Goal: Task Accomplishment & Management: Manage account settings

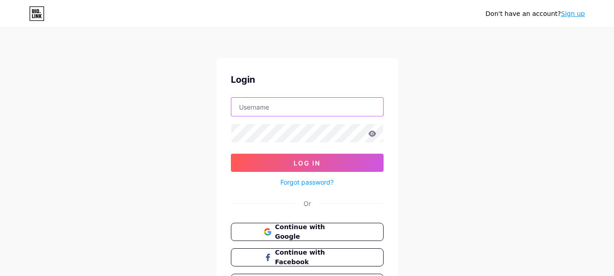
click at [275, 107] on input "text" at bounding box center [307, 107] width 152 height 18
type input "novotelbanjarbaru"
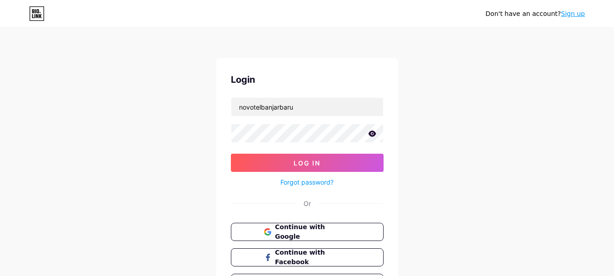
click at [371, 133] on icon at bounding box center [372, 133] width 8 height 6
click at [212, 134] on div "Don't have an account? Sign up Login novotelbanjarbaru Log In Forgot password? …" at bounding box center [307, 168] width 614 height 336
click at [231, 154] on button "Log In" at bounding box center [307, 163] width 153 height 18
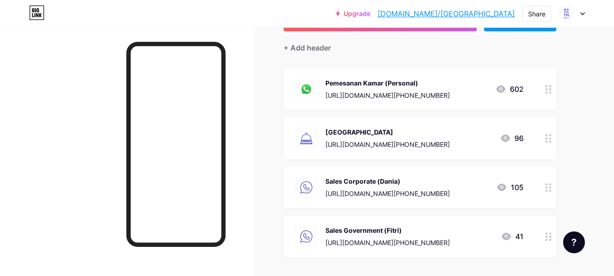
scroll to position [91, 0]
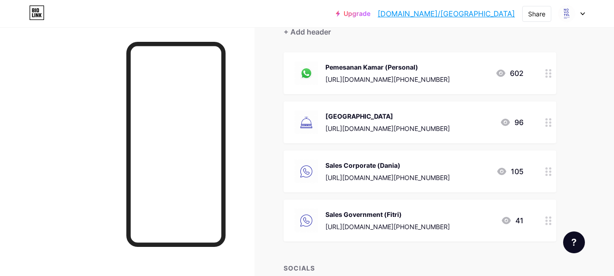
click at [552, 174] on icon at bounding box center [549, 171] width 6 height 9
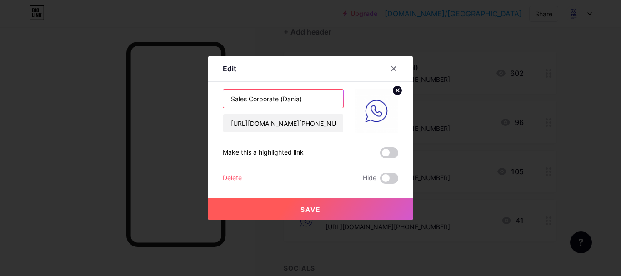
click at [279, 100] on input "Sales Corporate (Dania)" at bounding box center [283, 99] width 120 height 18
type input "Sales Wedding & Social Event ([PERSON_NAME])"
click at [293, 209] on button "Save" at bounding box center [310, 209] width 205 height 22
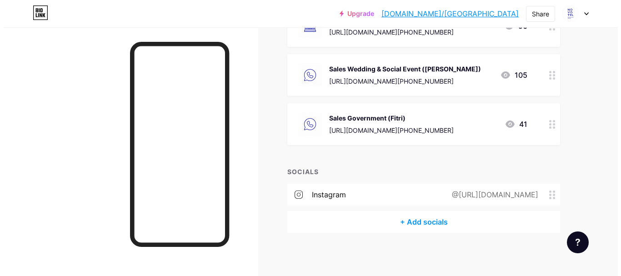
scroll to position [189, 0]
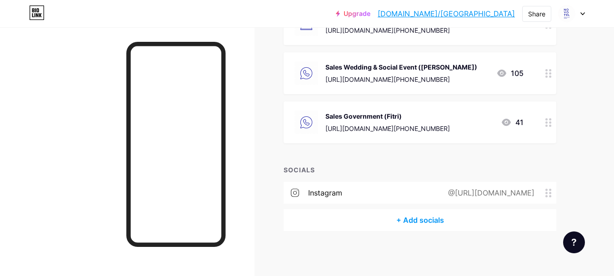
click at [403, 218] on div "+ Add socials" at bounding box center [420, 220] width 273 height 22
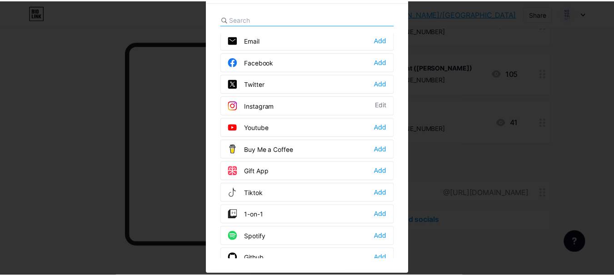
scroll to position [0, 0]
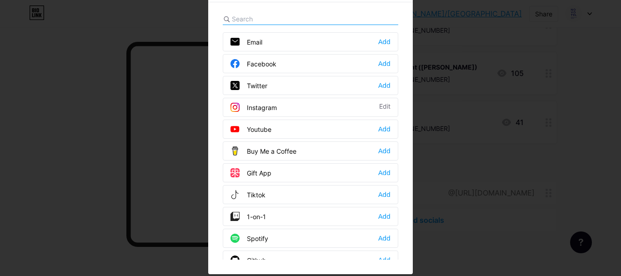
click at [431, 33] on div at bounding box center [310, 113] width 621 height 276
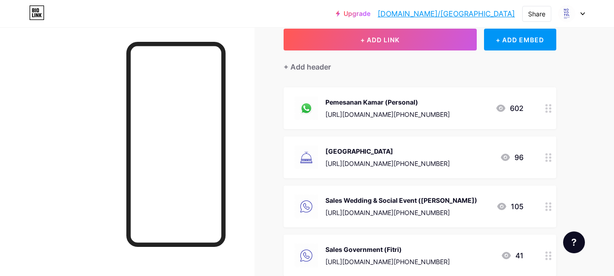
scroll to position [53, 0]
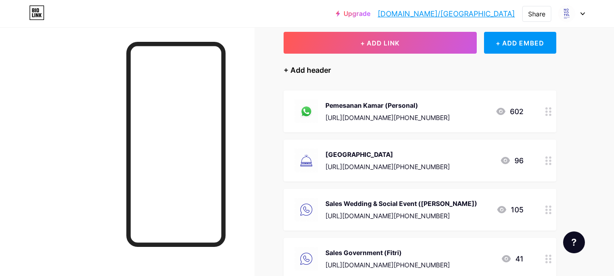
click at [316, 69] on div "+ Add header" at bounding box center [307, 70] width 47 height 11
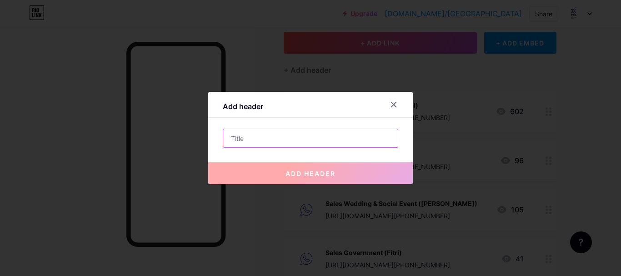
click at [246, 141] on input "text" at bounding box center [310, 138] width 175 height 18
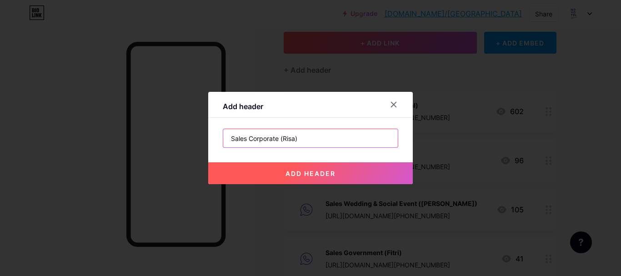
type input "Sales Corporate (Risa)"
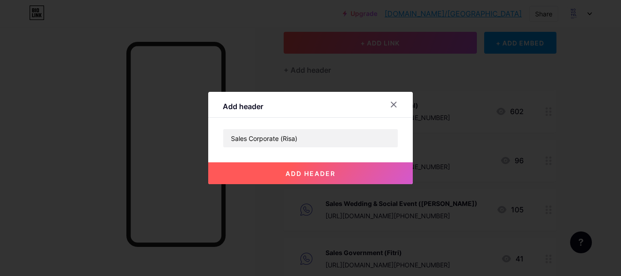
click at [267, 165] on button "add header" at bounding box center [310, 173] width 205 height 22
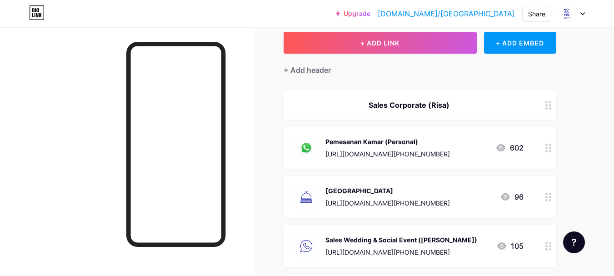
click at [552, 107] on icon at bounding box center [549, 105] width 6 height 9
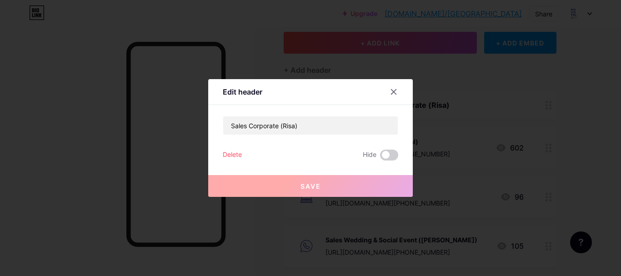
click at [231, 152] on div "Delete" at bounding box center [232, 155] width 19 height 11
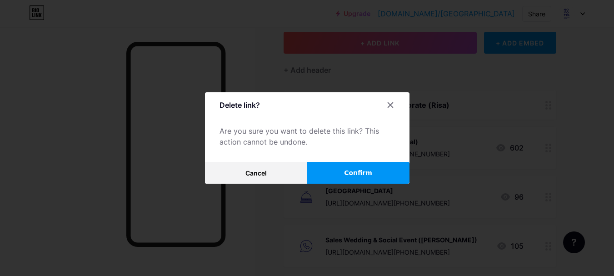
click at [355, 169] on span "Confirm" at bounding box center [358, 173] width 28 height 10
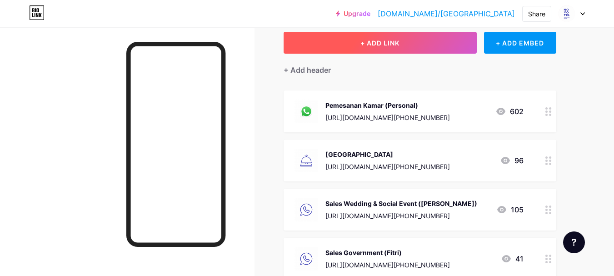
click at [401, 50] on button "+ ADD LINK" at bounding box center [380, 43] width 193 height 22
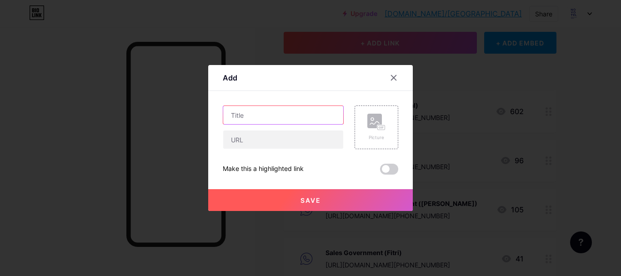
click at [266, 117] on input "text" at bounding box center [283, 115] width 120 height 18
type input "Sales Corporate (Risa)"
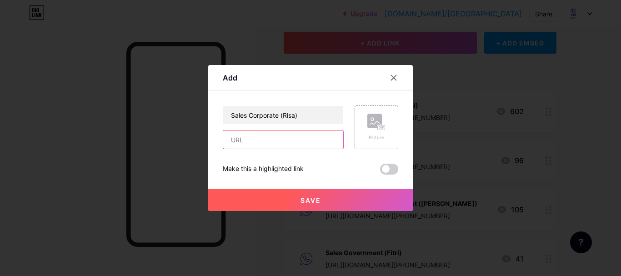
click at [263, 139] on input "text" at bounding box center [283, 139] width 120 height 18
click at [392, 75] on icon at bounding box center [393, 77] width 7 height 7
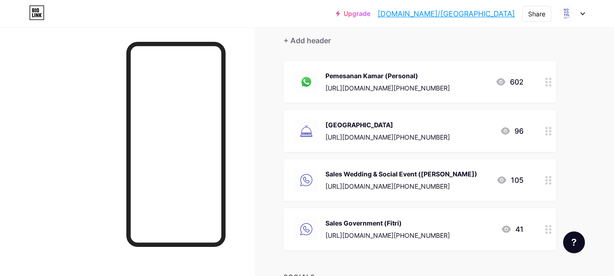
scroll to position [98, 0]
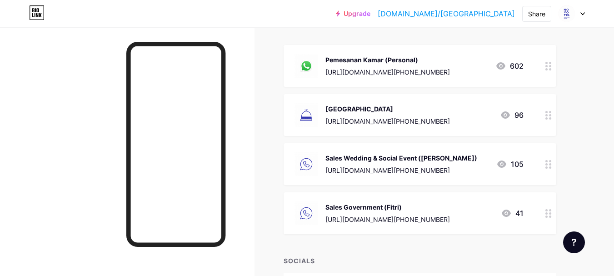
click at [371, 170] on div "[URL][DOMAIN_NAME][PHONE_NUMBER]" at bounding box center [402, 170] width 152 height 10
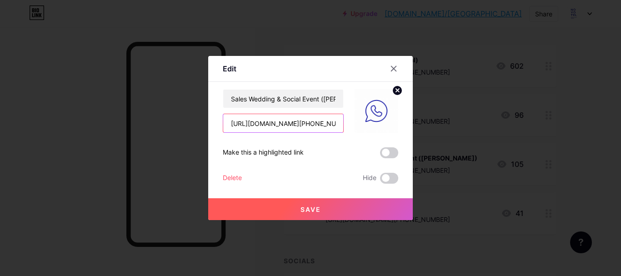
click at [303, 123] on input "[URL][DOMAIN_NAME][PHONE_NUMBER]" at bounding box center [283, 123] width 120 height 18
click at [390, 72] on div at bounding box center [394, 68] width 16 height 16
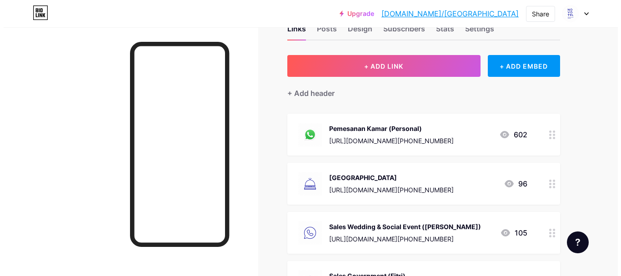
scroll to position [45, 0]
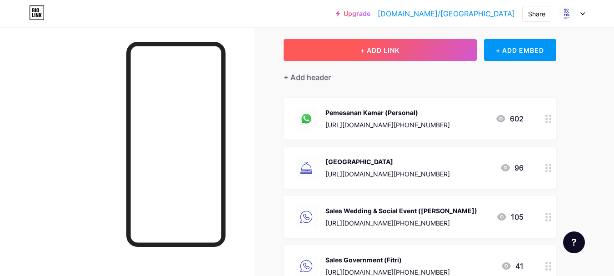
click at [454, 57] on button "+ ADD LINK" at bounding box center [380, 50] width 193 height 22
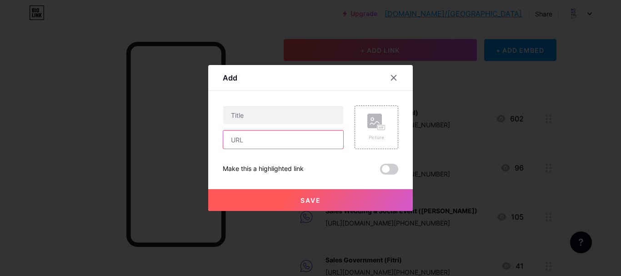
click at [254, 142] on input "text" at bounding box center [283, 139] width 120 height 18
paste input "[URL][DOMAIN_NAME][PHONE_NUMBER]"
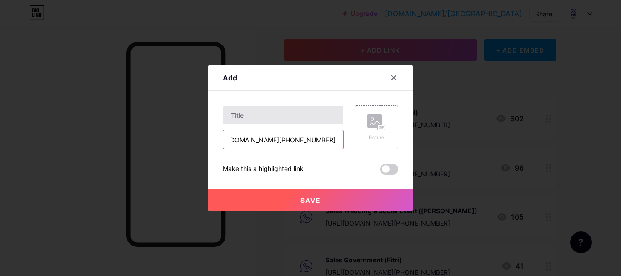
type input "[URL][DOMAIN_NAME][PHONE_NUMBER]"
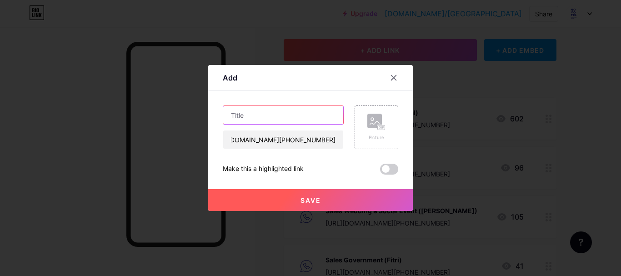
click at [253, 116] on input "text" at bounding box center [283, 115] width 120 height 18
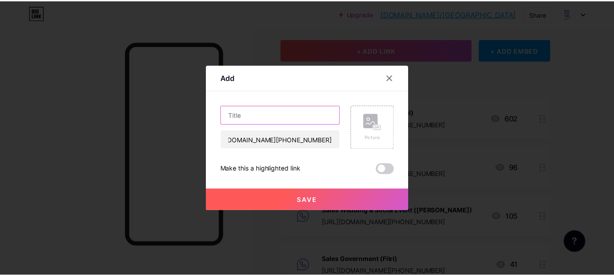
scroll to position [0, 0]
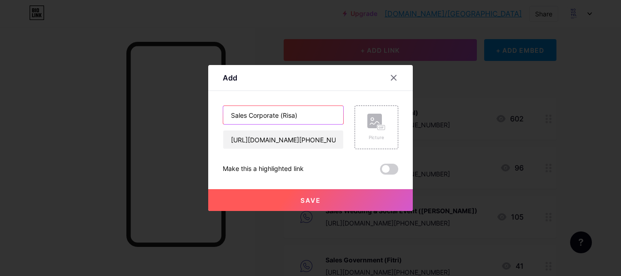
type input "Sales Corporate (Risa)"
click at [276, 196] on button "Save" at bounding box center [310, 200] width 205 height 22
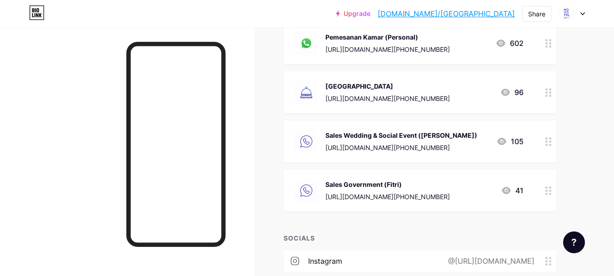
scroll to position [182, 0]
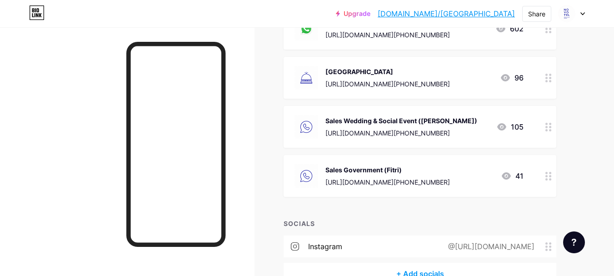
click at [362, 128] on div "[URL][DOMAIN_NAME][PHONE_NUMBER]" at bounding box center [402, 133] width 152 height 10
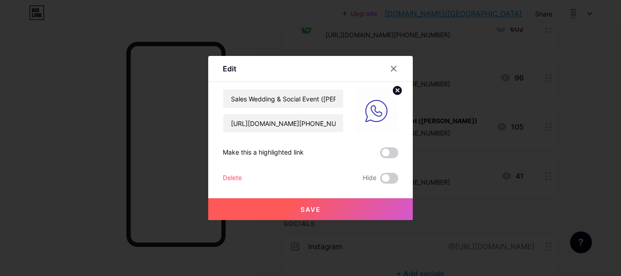
click at [379, 115] on img at bounding box center [377, 111] width 44 height 44
click at [397, 68] on icon at bounding box center [393, 68] width 7 height 7
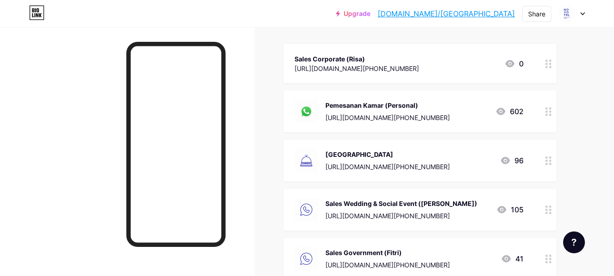
scroll to position [45, 0]
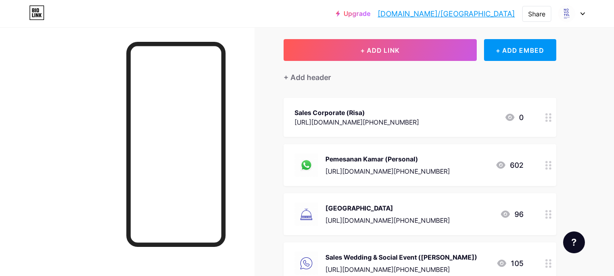
click at [549, 119] on icon at bounding box center [549, 117] width 6 height 9
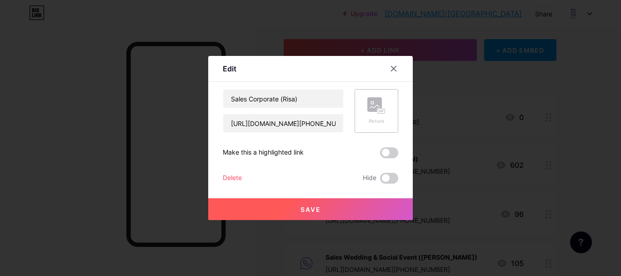
click at [381, 115] on div "Picture" at bounding box center [376, 110] width 18 height 27
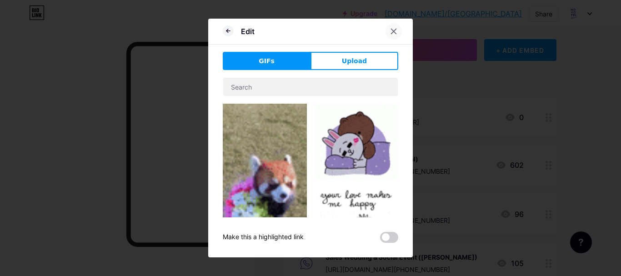
click at [397, 29] on icon at bounding box center [393, 31] width 7 height 7
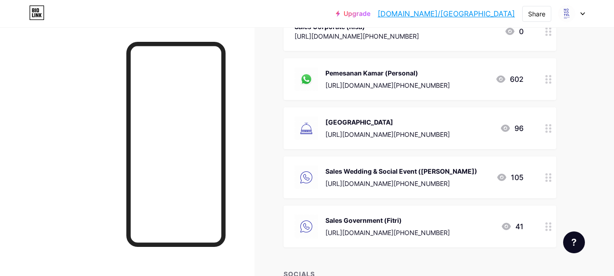
scroll to position [136, 0]
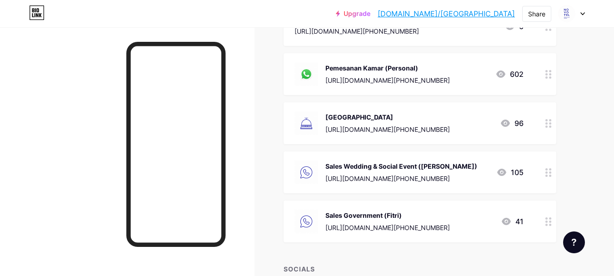
click at [401, 181] on div "[URL][DOMAIN_NAME][PHONE_NUMBER]" at bounding box center [402, 179] width 152 height 10
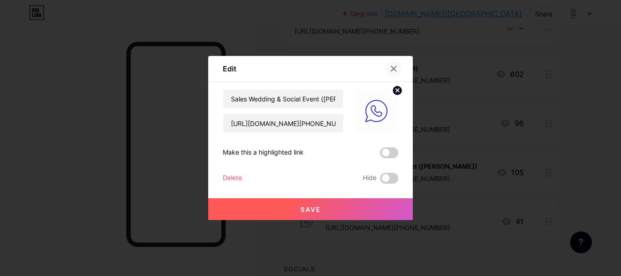
click at [392, 70] on icon at bounding box center [393, 68] width 7 height 7
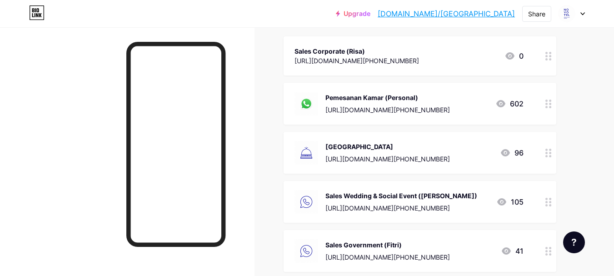
scroll to position [91, 0]
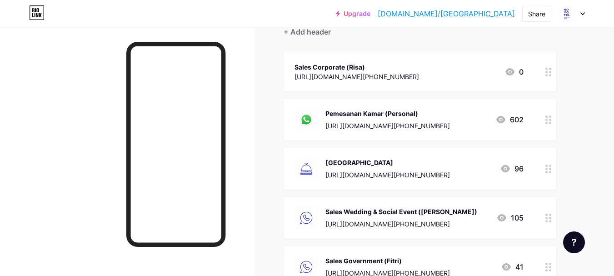
click at [399, 67] on div "Sales Corporate (Risa)" at bounding box center [357, 67] width 125 height 10
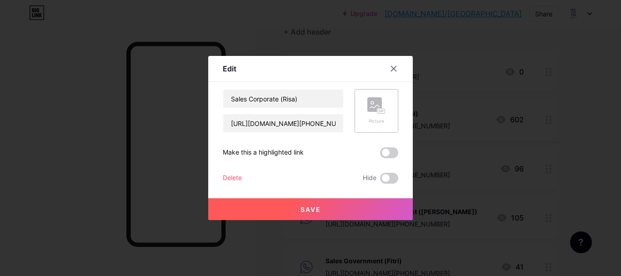
click at [379, 105] on rect at bounding box center [374, 104] width 15 height 15
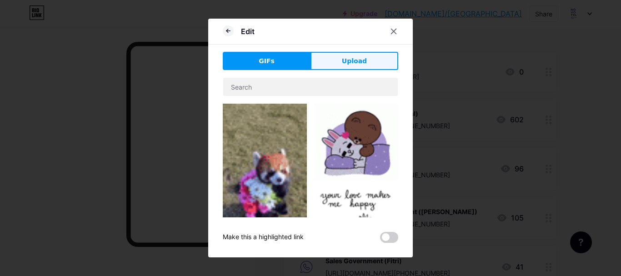
click at [360, 61] on span "Upload" at bounding box center [354, 61] width 25 height 10
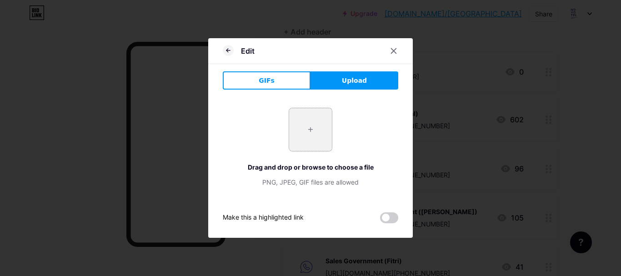
click at [322, 130] on input "file" at bounding box center [310, 129] width 43 height 43
type input "C:\fakepath\CXvPMJRsghCqYgeJGv2Jay9t6GDVozkZ.png"
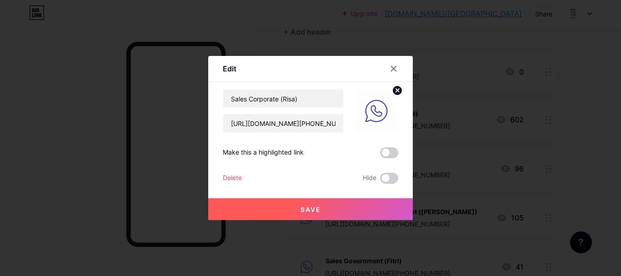
click at [324, 206] on button "Save" at bounding box center [310, 209] width 205 height 22
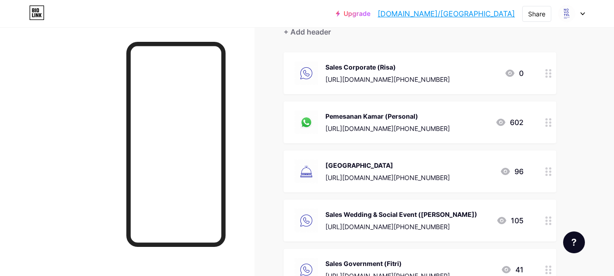
drag, startPoint x: 440, startPoint y: 74, endPoint x: 439, endPoint y: 122, distance: 47.7
click at [439, 122] on span "Sales Corporate (Risa) [URL][DOMAIN_NAME][PHONE_NUMBER] 0 Pemesanan Kamar (Pers…" at bounding box center [420, 171] width 273 height 238
click at [439, 122] on div "Pemesanan Kamar (Personal) [URL][DOMAIN_NAME][PHONE_NUMBER]" at bounding box center [388, 122] width 125 height 24
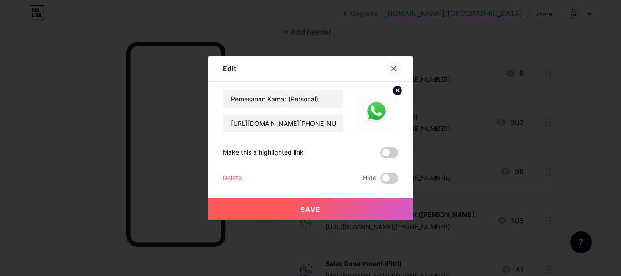
click at [395, 69] on icon at bounding box center [393, 68] width 7 height 7
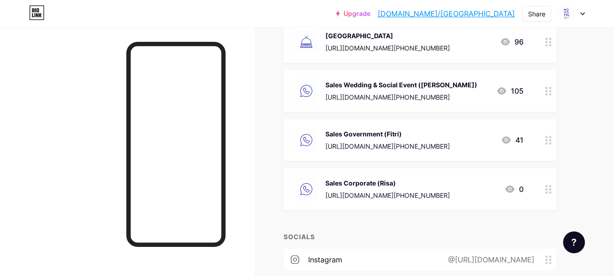
scroll to position [182, 0]
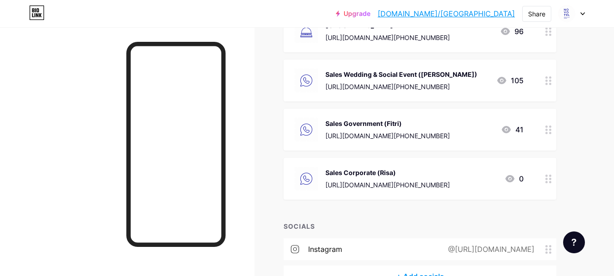
click at [448, 186] on div "[URL][DOMAIN_NAME][PHONE_NUMBER]" at bounding box center [388, 185] width 125 height 10
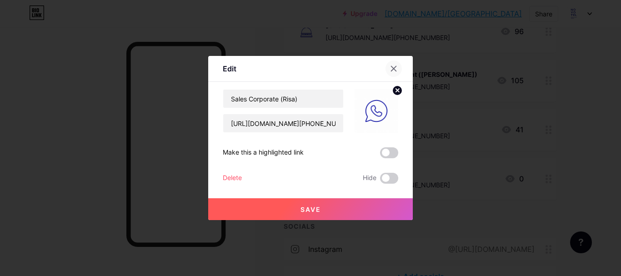
click at [397, 69] on div at bounding box center [394, 68] width 16 height 16
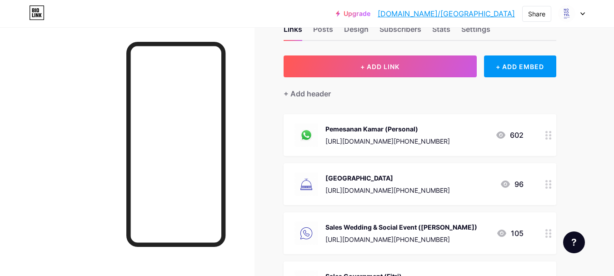
scroll to position [0, 0]
